Goal: Task Accomplishment & Management: Use online tool/utility

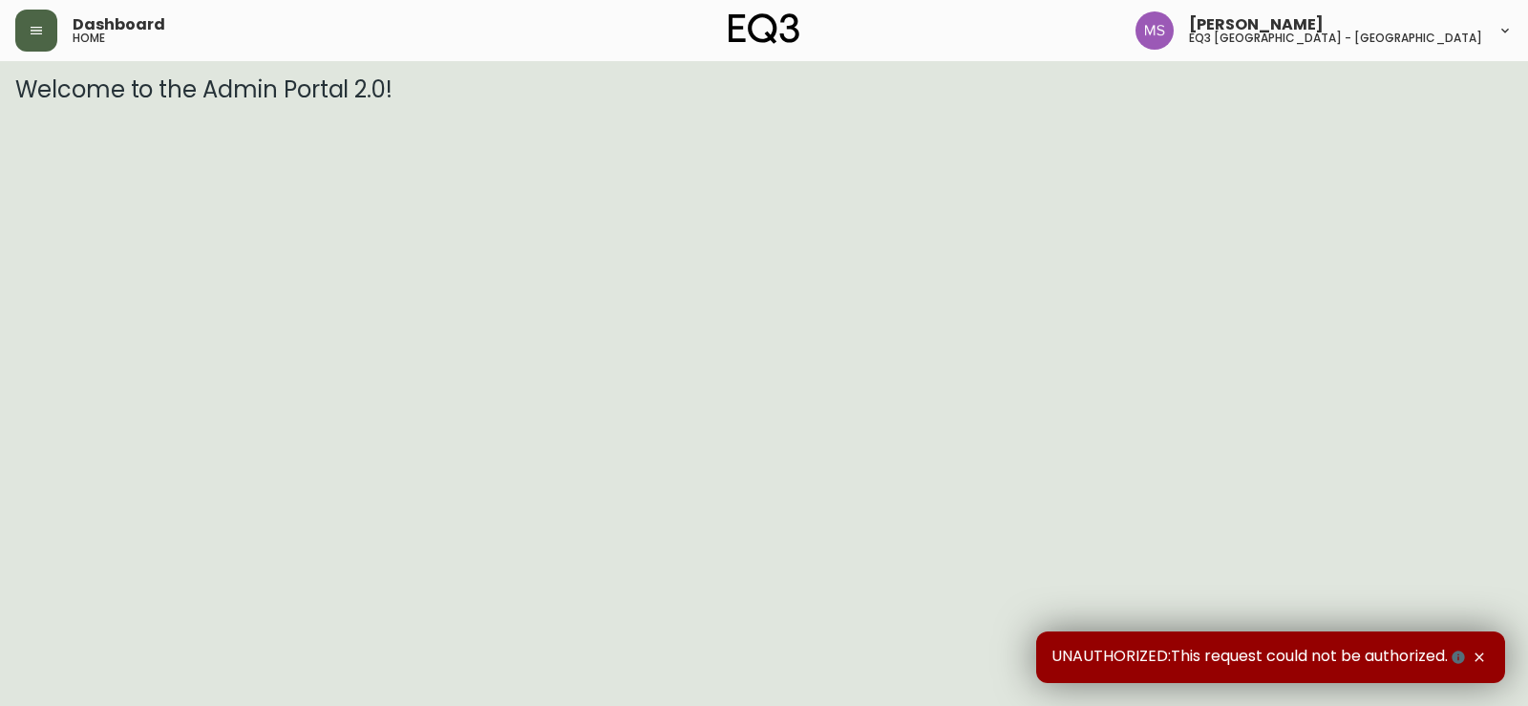
drag, startPoint x: 16, startPoint y: 27, endPoint x: 24, endPoint y: 37, distance: 13.0
click at [17, 27] on button "button" at bounding box center [36, 31] width 42 height 42
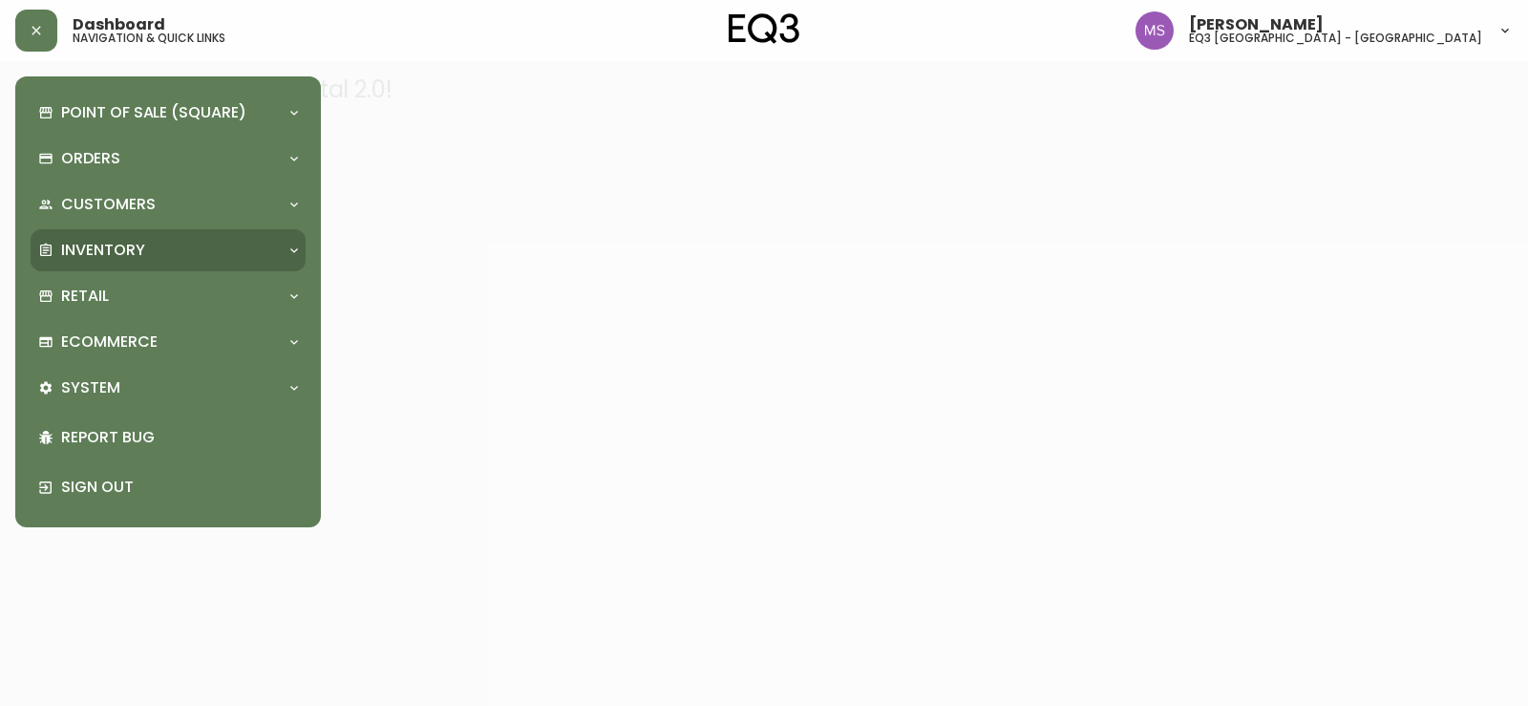
click at [176, 254] on div "Inventory" at bounding box center [158, 250] width 241 height 21
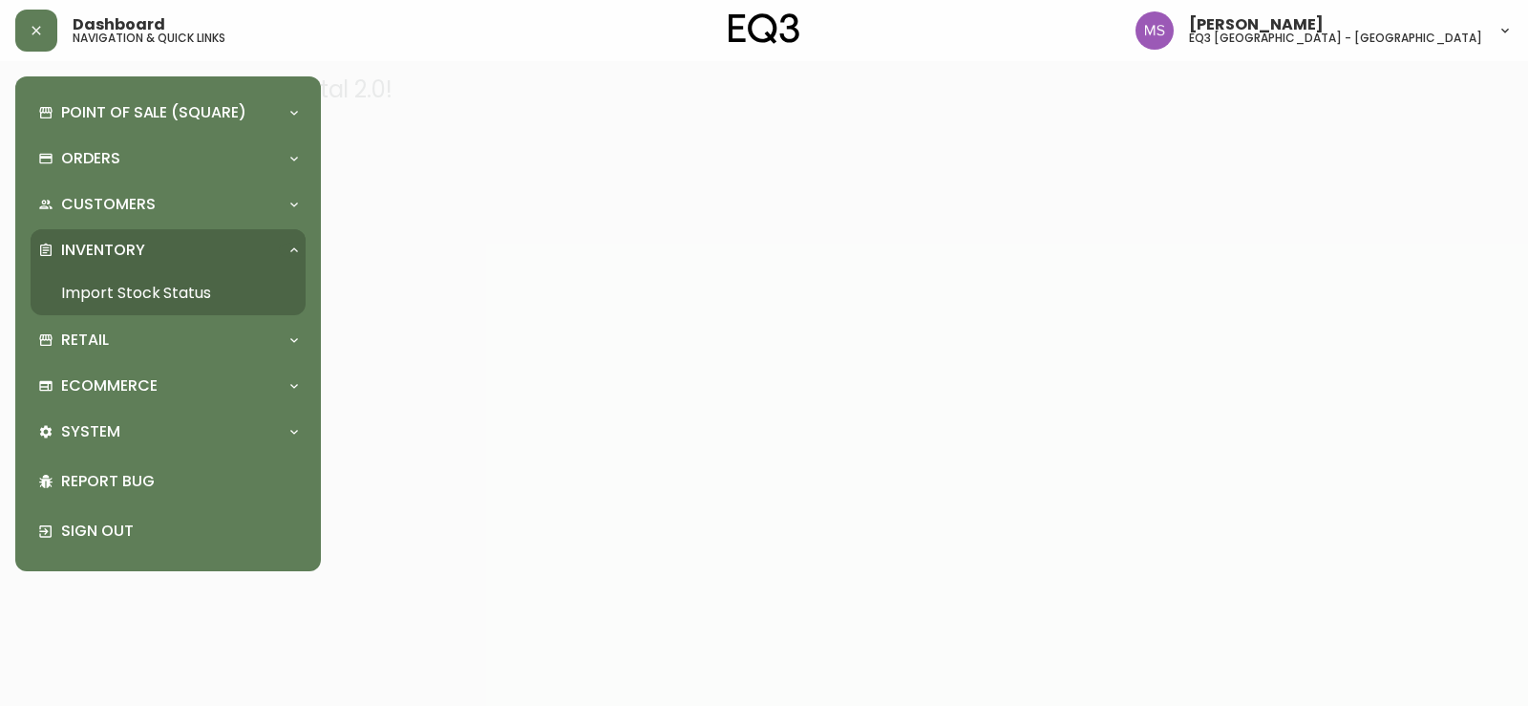
drag, startPoint x: 205, startPoint y: 296, endPoint x: 282, endPoint y: 281, distance: 77.9
click at [204, 295] on link "Import Stock Status" at bounding box center [168, 293] width 275 height 44
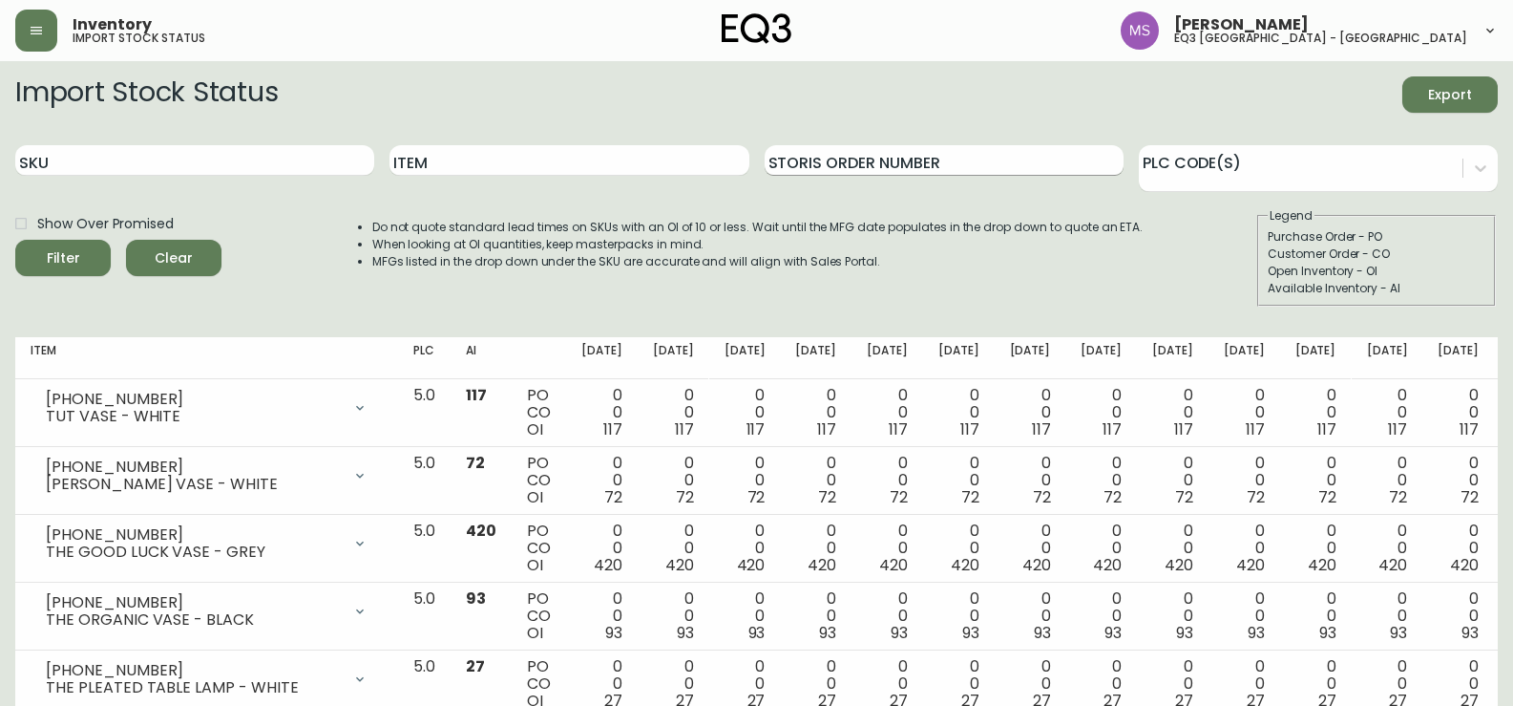
drag, startPoint x: 38, startPoint y: 165, endPoint x: 866, endPoint y: 165, distance: 827.9
click at [46, 165] on input "SKU" at bounding box center [194, 160] width 359 height 31
click at [231, 160] on input "SKU" at bounding box center [194, 160] width 359 height 31
click at [222, 177] on div "SKU 3020-986-4a" at bounding box center [194, 161] width 359 height 62
click at [233, 149] on input "3020-986-4a" at bounding box center [194, 160] width 359 height 31
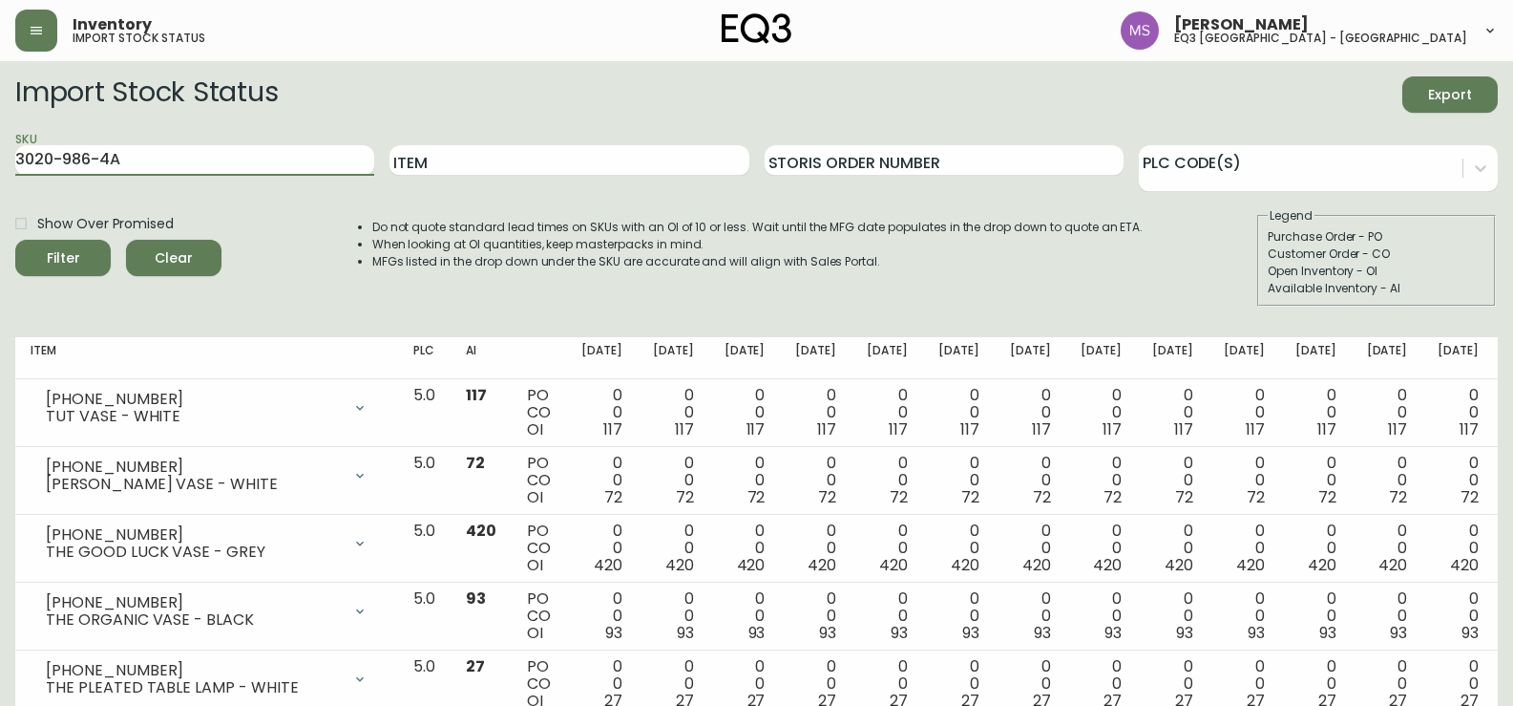
type input "3020-986-4A"
click at [15, 240] on button "Filter" at bounding box center [62, 258] width 95 height 36
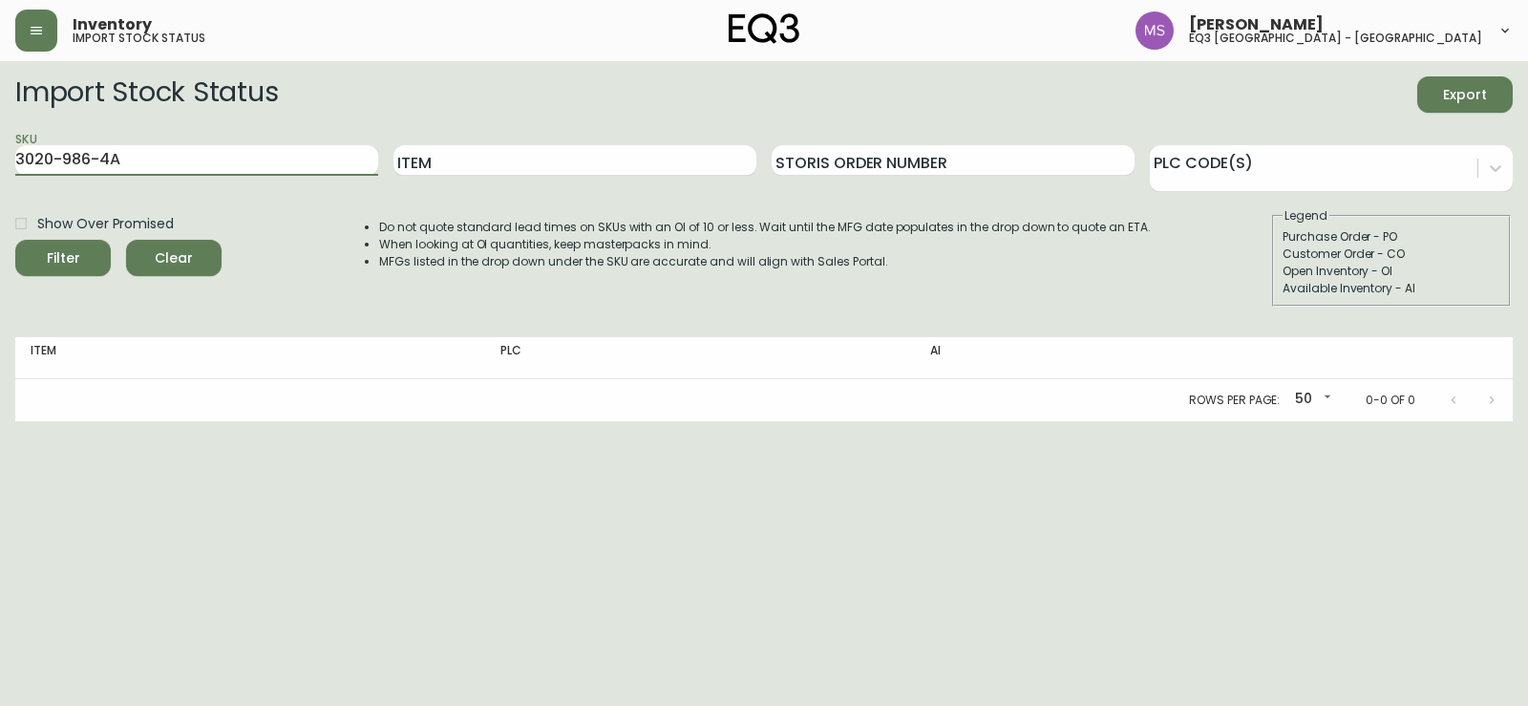
drag, startPoint x: 269, startPoint y: 162, endPoint x: 11, endPoint y: 135, distance: 259.3
click at [0, 153] on main "Import Stock Status Export SKU 3020-986-4A Item Storis Order Number PLC Code(s)…" at bounding box center [764, 241] width 1528 height 360
click at [475, 155] on input "Item" at bounding box center [574, 160] width 363 height 31
type input "RIVER"
click at [15, 240] on button "Filter" at bounding box center [62, 258] width 95 height 36
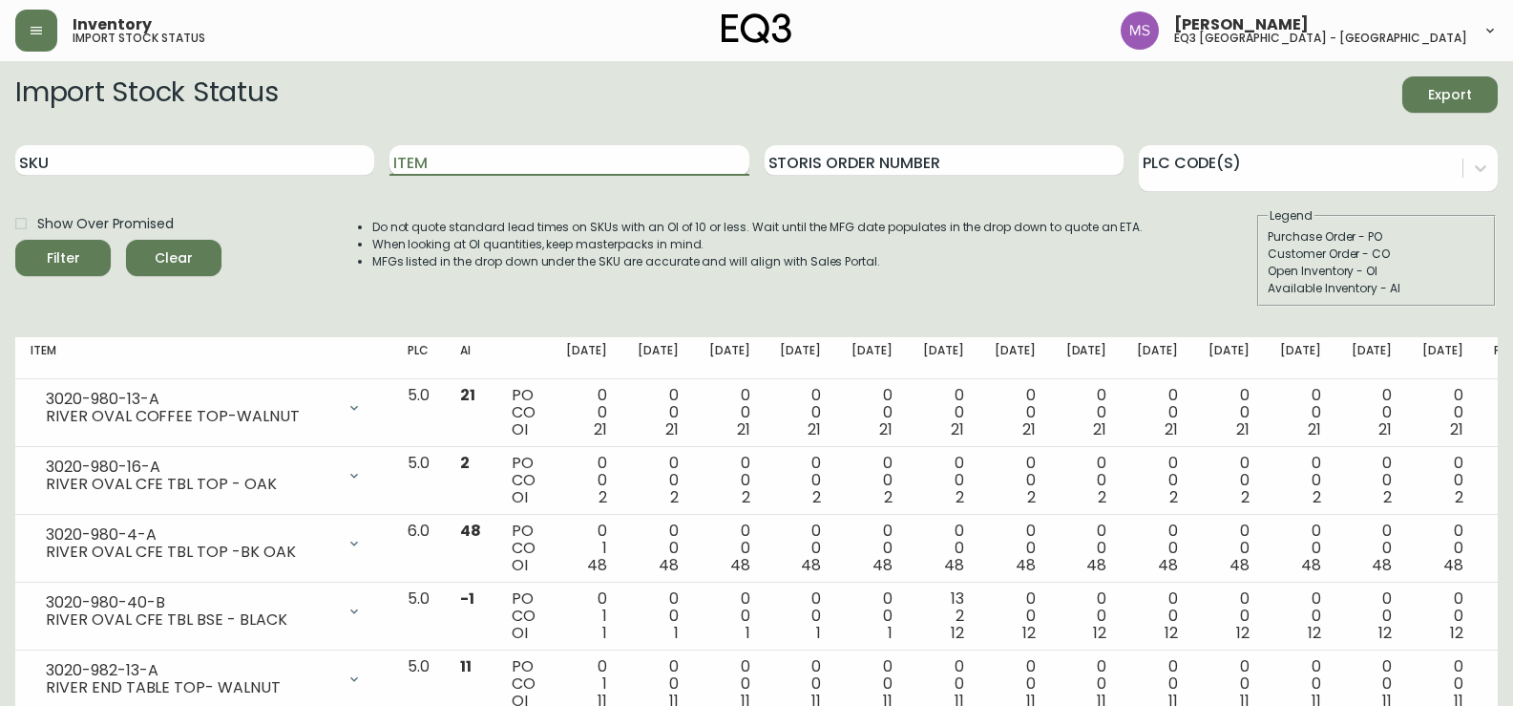
click at [458, 160] on input "Item" at bounding box center [569, 160] width 359 height 31
